Goal: Task Accomplishment & Management: Use online tool/utility

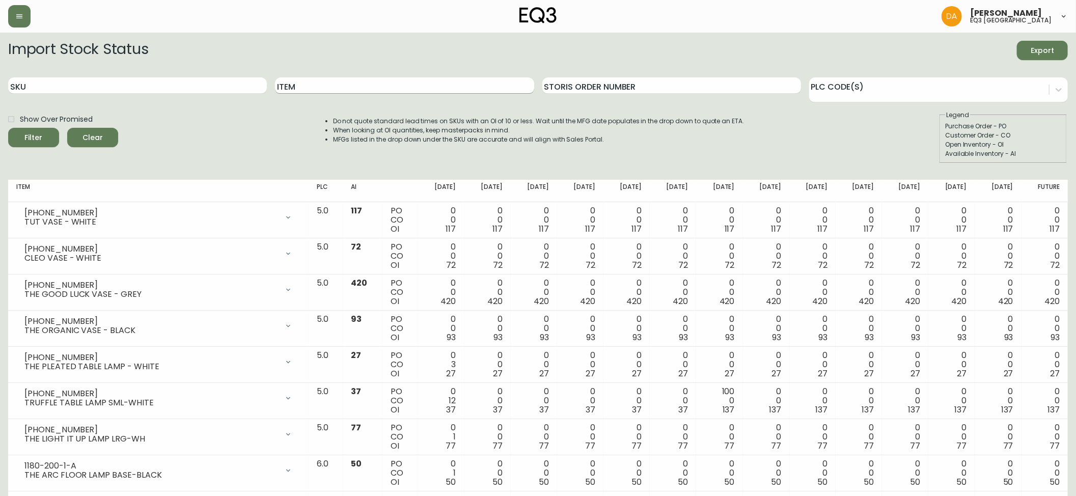
click at [366, 87] on input "Item" at bounding box center [404, 85] width 259 height 16
type input "BAR"
click at [8, 128] on button "Filter" at bounding box center [33, 137] width 51 height 19
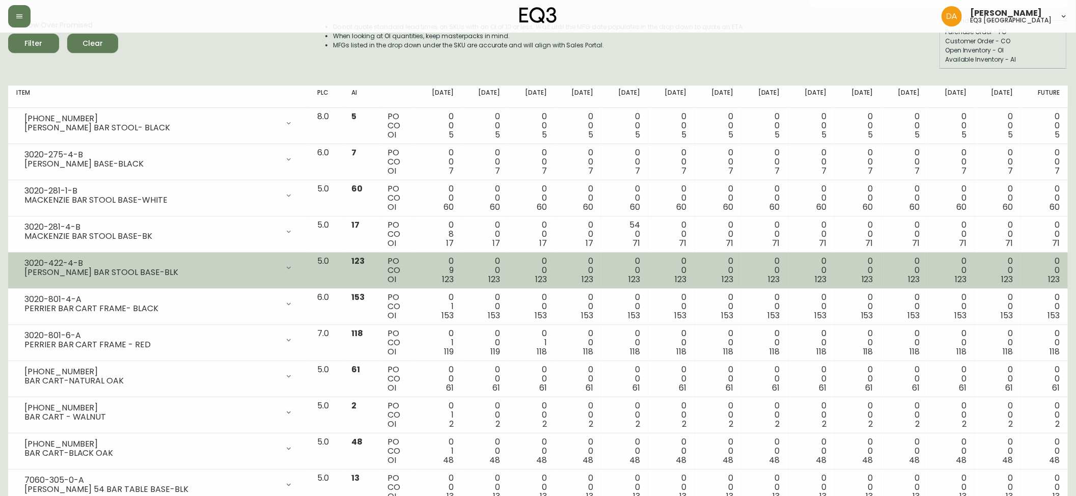
scroll to position [113, 0]
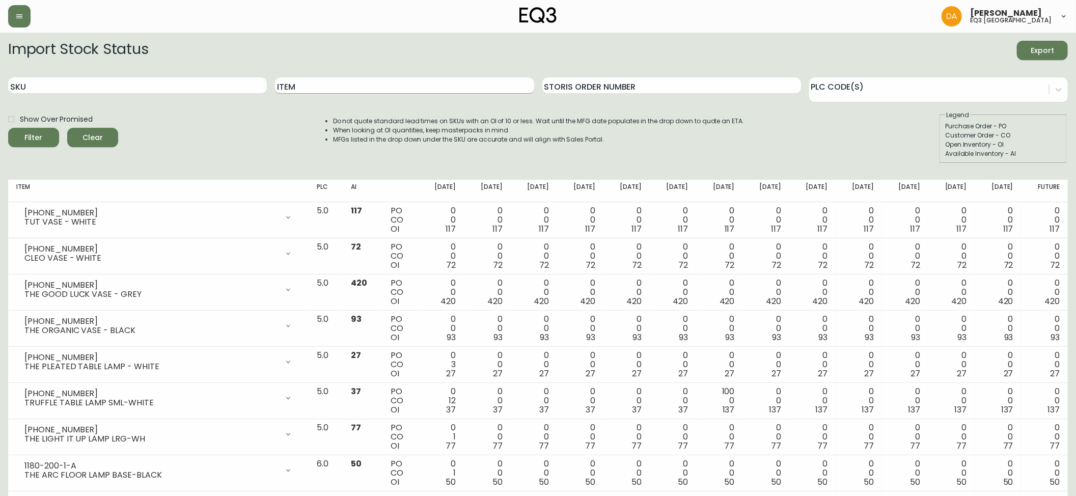
click at [376, 87] on input "Item" at bounding box center [404, 85] width 259 height 16
type input "LILLY"
click at [8, 128] on button "Filter" at bounding box center [33, 137] width 51 height 19
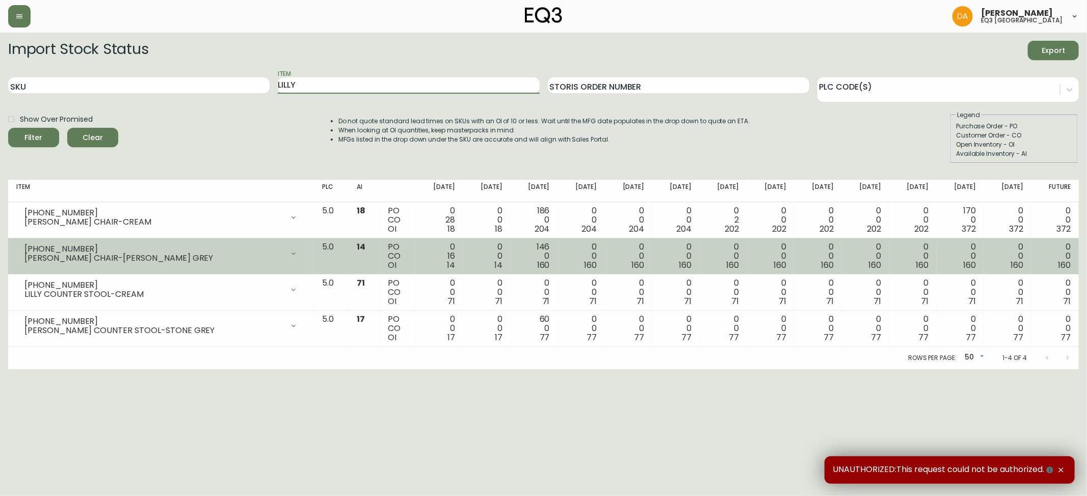
click at [502, 258] on div "0 0 14" at bounding box center [486, 256] width 31 height 28
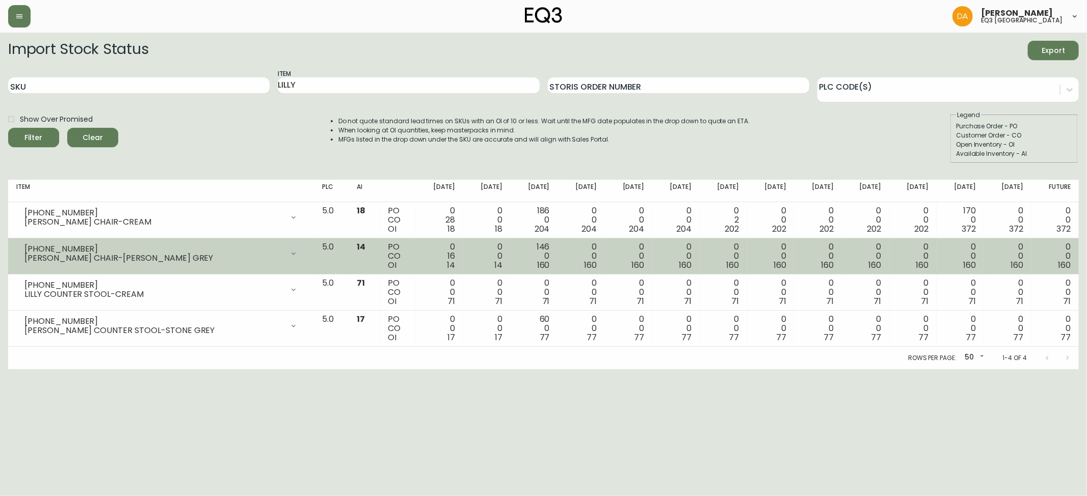
drag, startPoint x: 49, startPoint y: 437, endPoint x: 333, endPoint y: 262, distance: 333.1
click at [49, 369] on html "[PERSON_NAME] eq3 calgary Import Stock Status Export SKU Item LILLY Storis Orde…" at bounding box center [543, 184] width 1087 height 369
